Goal: Find contact information: Find contact information

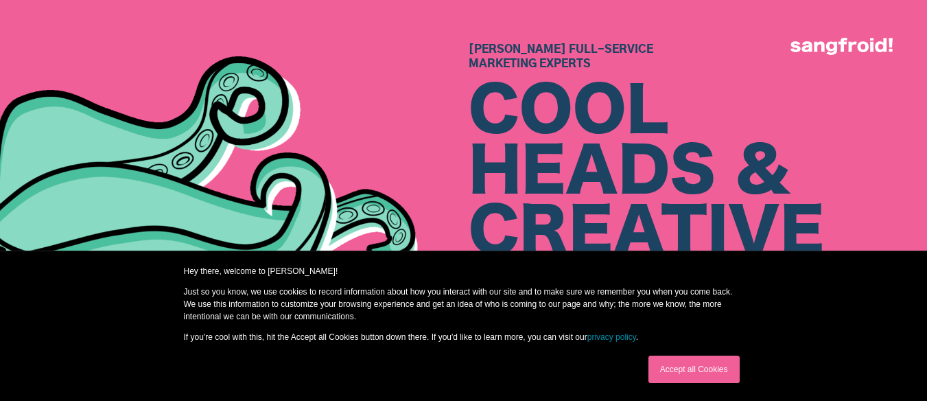
click at [696, 362] on link "Accept all Cookies" at bounding box center [694, 369] width 91 height 27
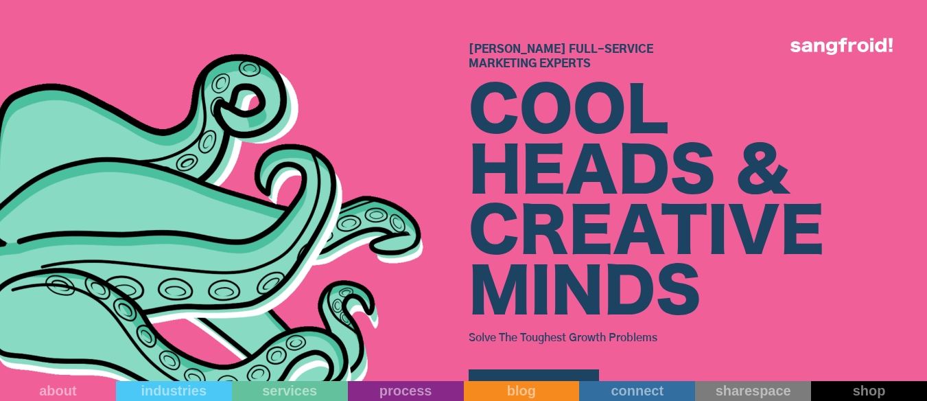
click at [713, 370] on div "[PERSON_NAME] Full-Service Marketing Experts COOL HEADS & CREATIVE MINDS Solve …" at bounding box center [698, 224] width 459 height 362
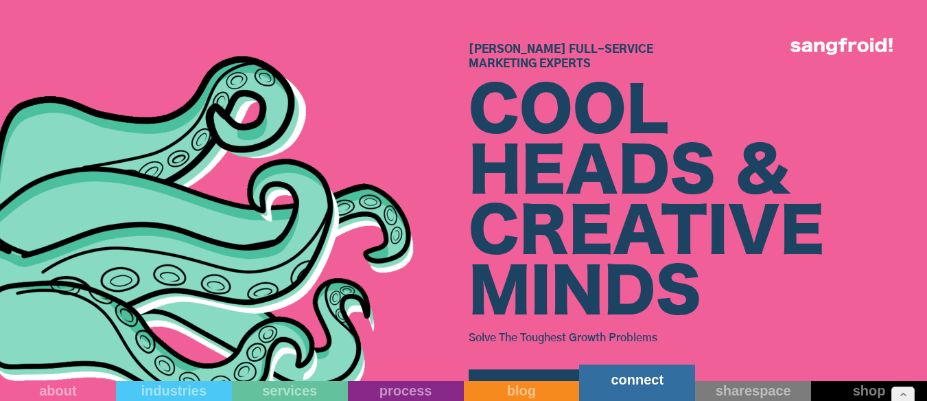
click at [657, 391] on link "connect" at bounding box center [637, 383] width 116 height 36
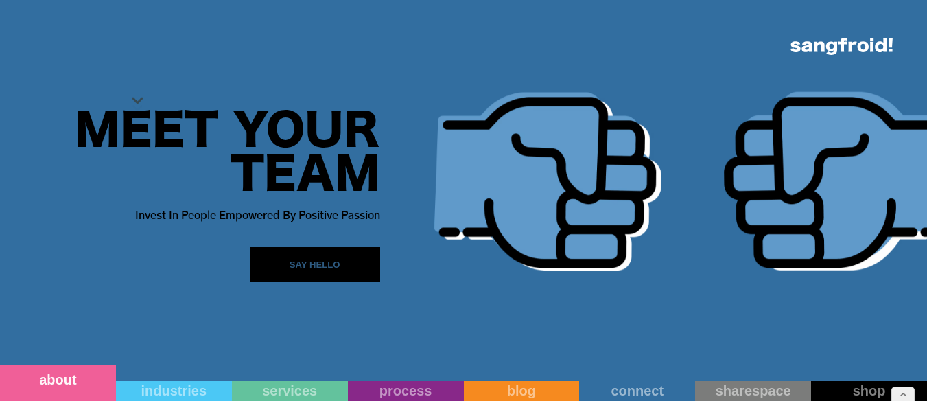
click at [71, 393] on link "about" at bounding box center [58, 383] width 116 height 36
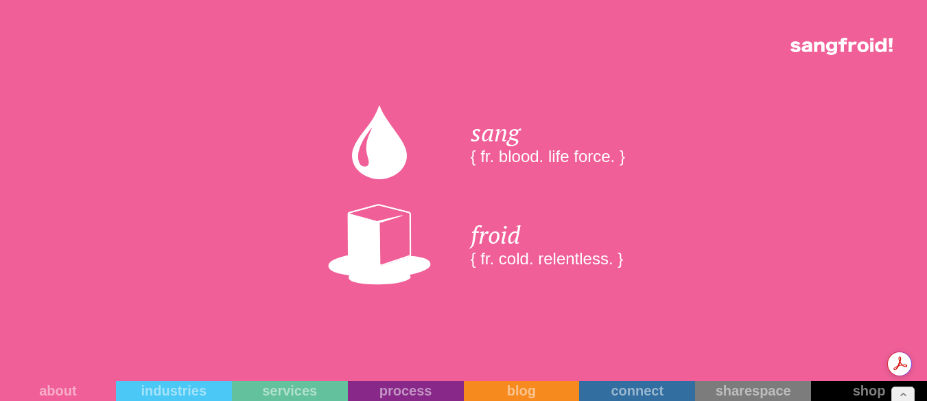
click at [190, 176] on div "sang { fr. blood. life force. } froid { fr. cold. relentless. }" at bounding box center [463, 200] width 927 height 401
